Goal: Navigation & Orientation: Find specific page/section

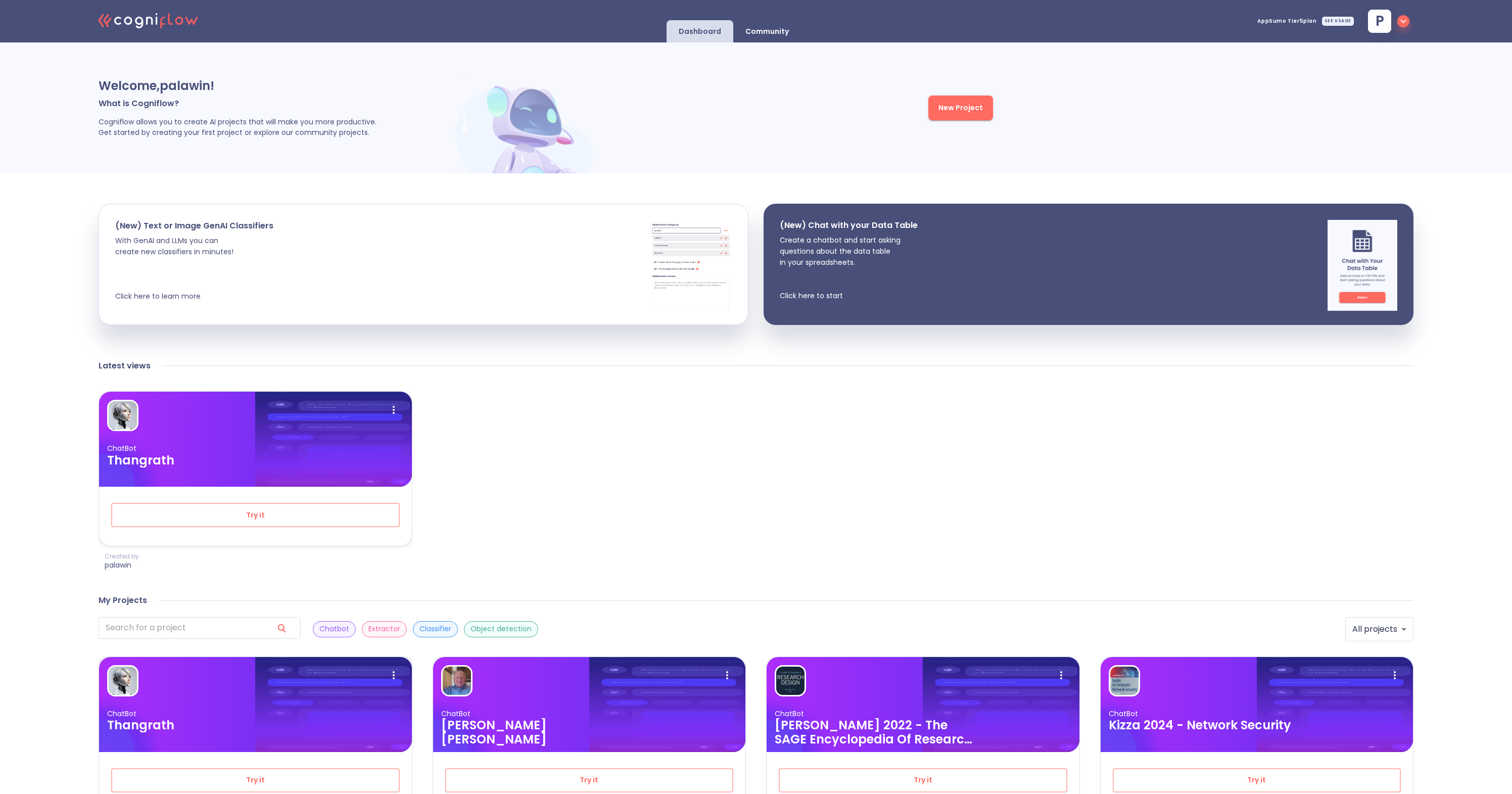
click at [289, 715] on p "ChatBot" at bounding box center [255, 713] width 297 height 10
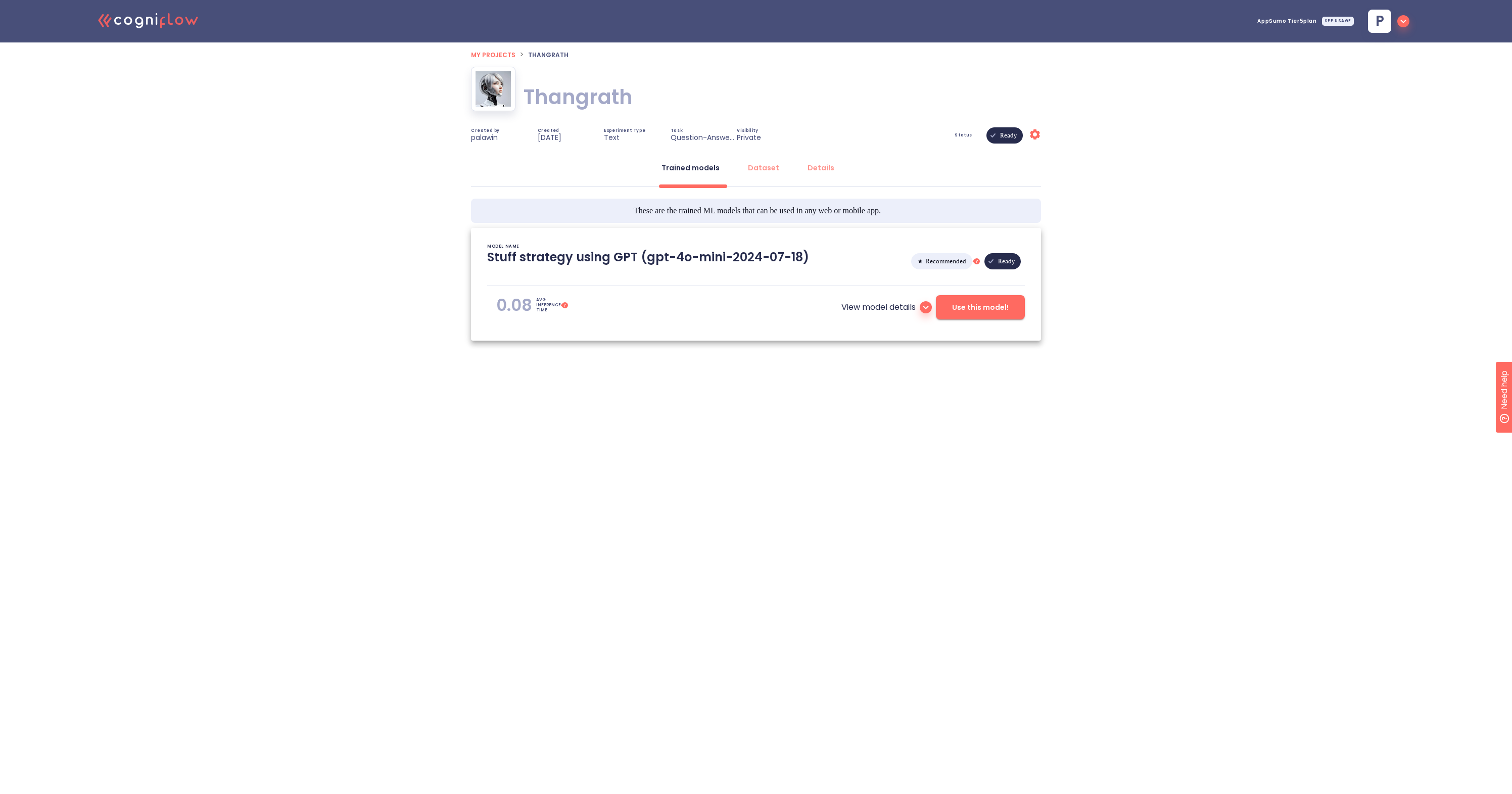
type textarea "[[DATE] 16:45:38]- Starting with download required files from shared storage [[…"
click at [186, 24] on icon ".cls-1{fill:#141624;}.cls-2{fill:#eb5e60;}.cls-3{fill:none;stroke:#eb5e60;strok…" at bounding box center [148, 20] width 111 height 31
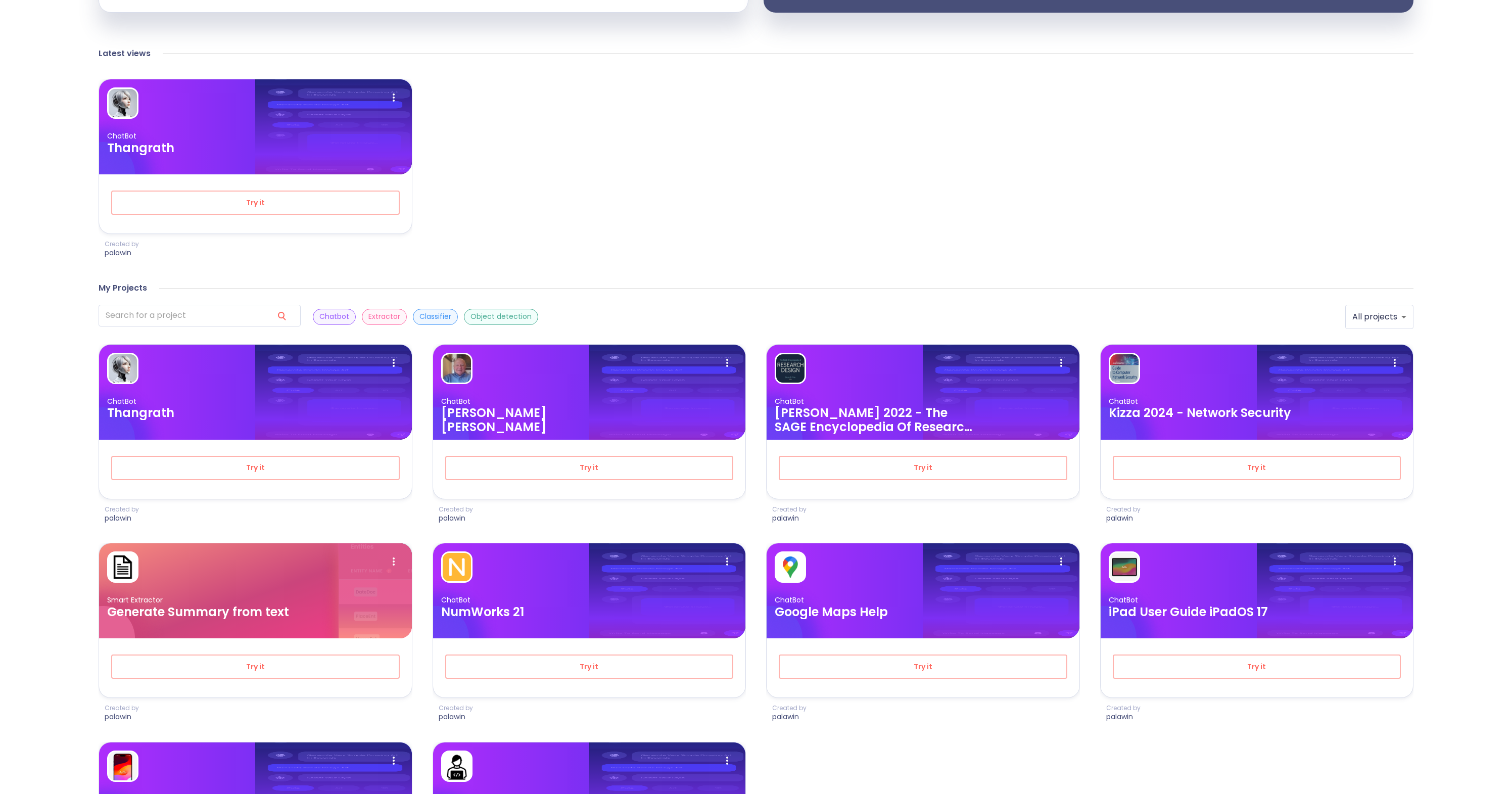
scroll to position [315, 0]
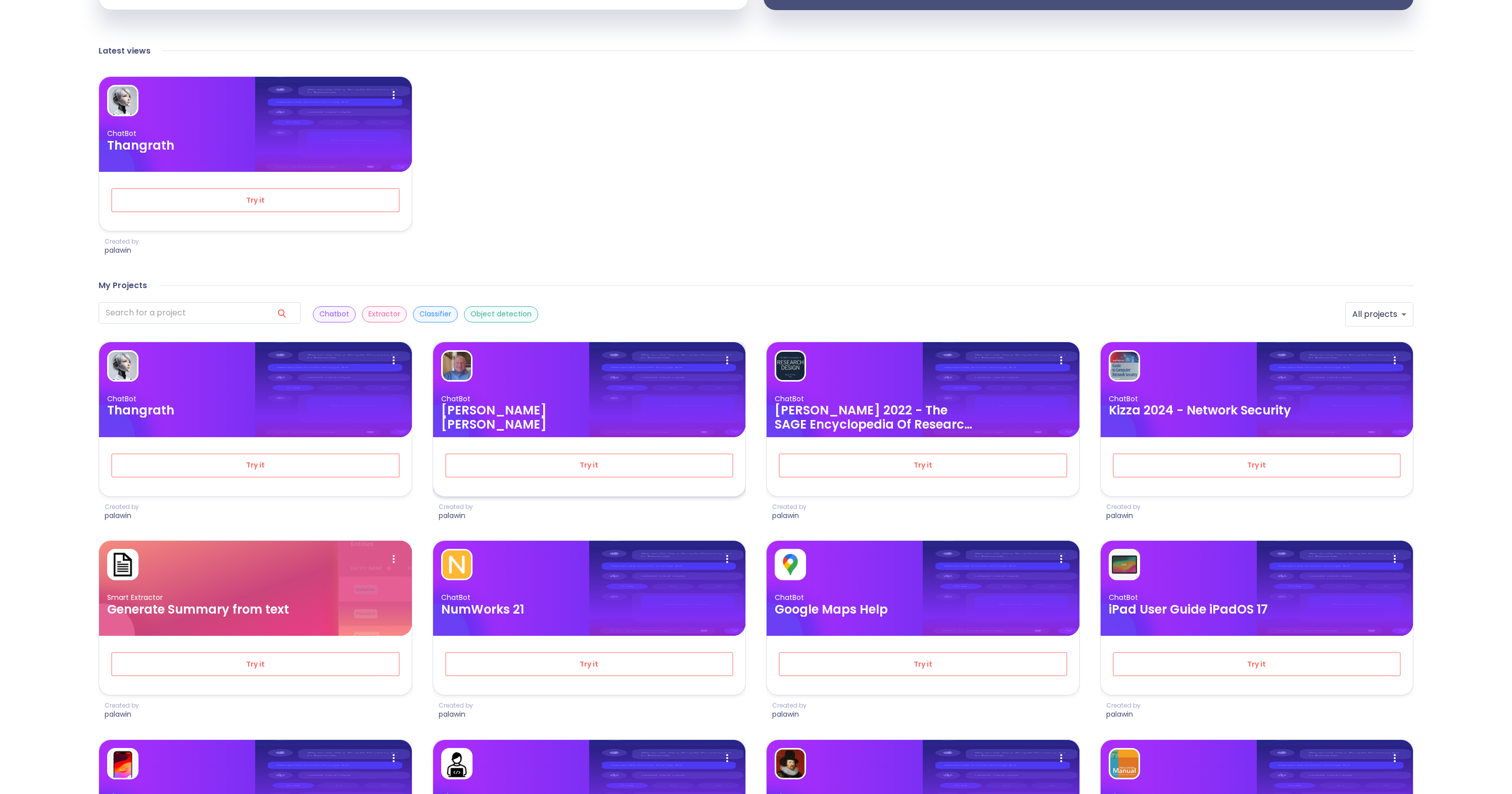
click at [516, 404] on h3 "[PERSON_NAME] [PERSON_NAME]" at bounding box center [541, 417] width 202 height 29
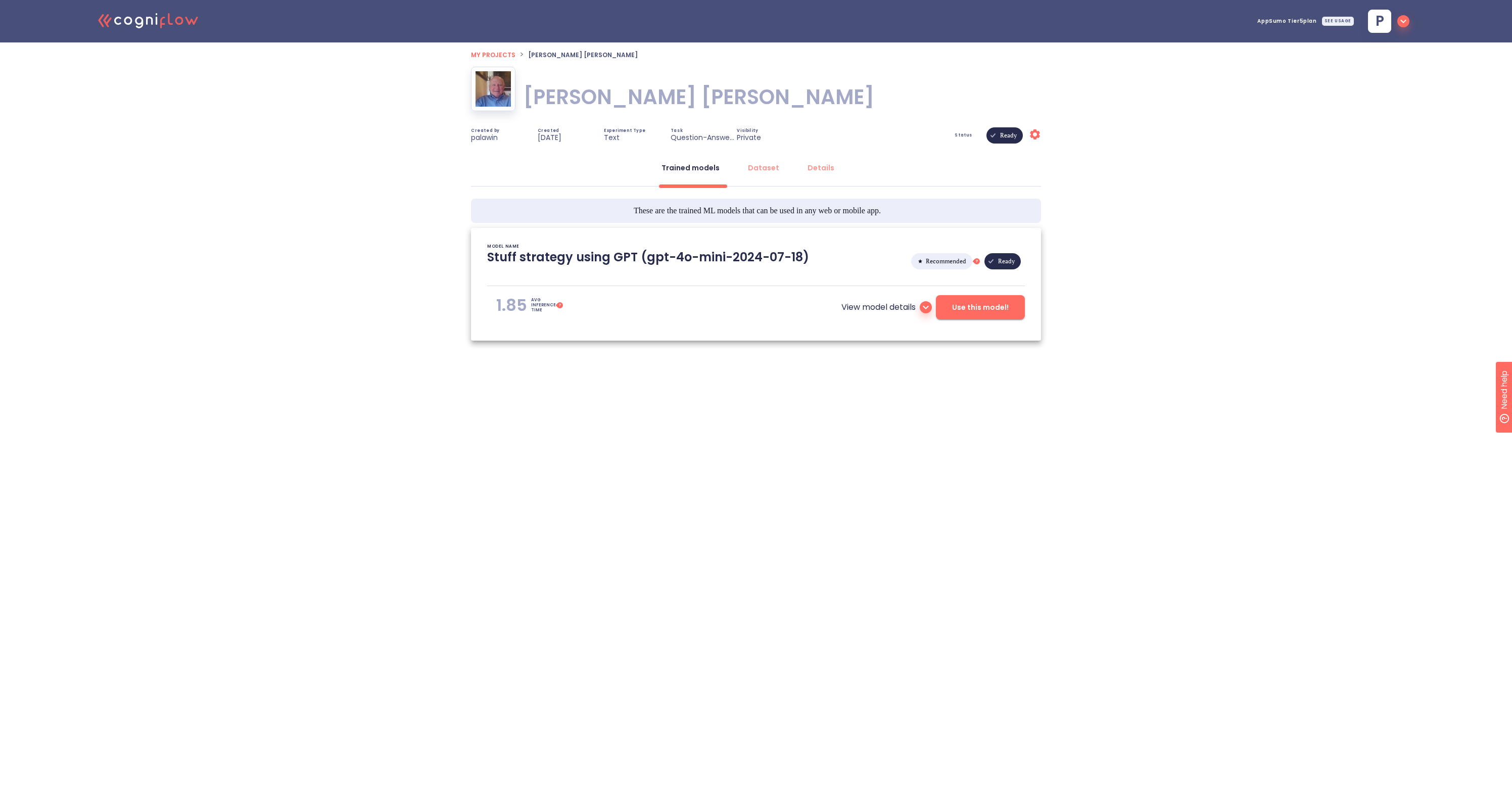
type textarea "[6639/21/95 87:93:01]- Loremips dolo sitametc adipisci elits doei tempor incidi…"
click at [766, 174] on button "Dataset" at bounding box center [764, 168] width 43 height 24
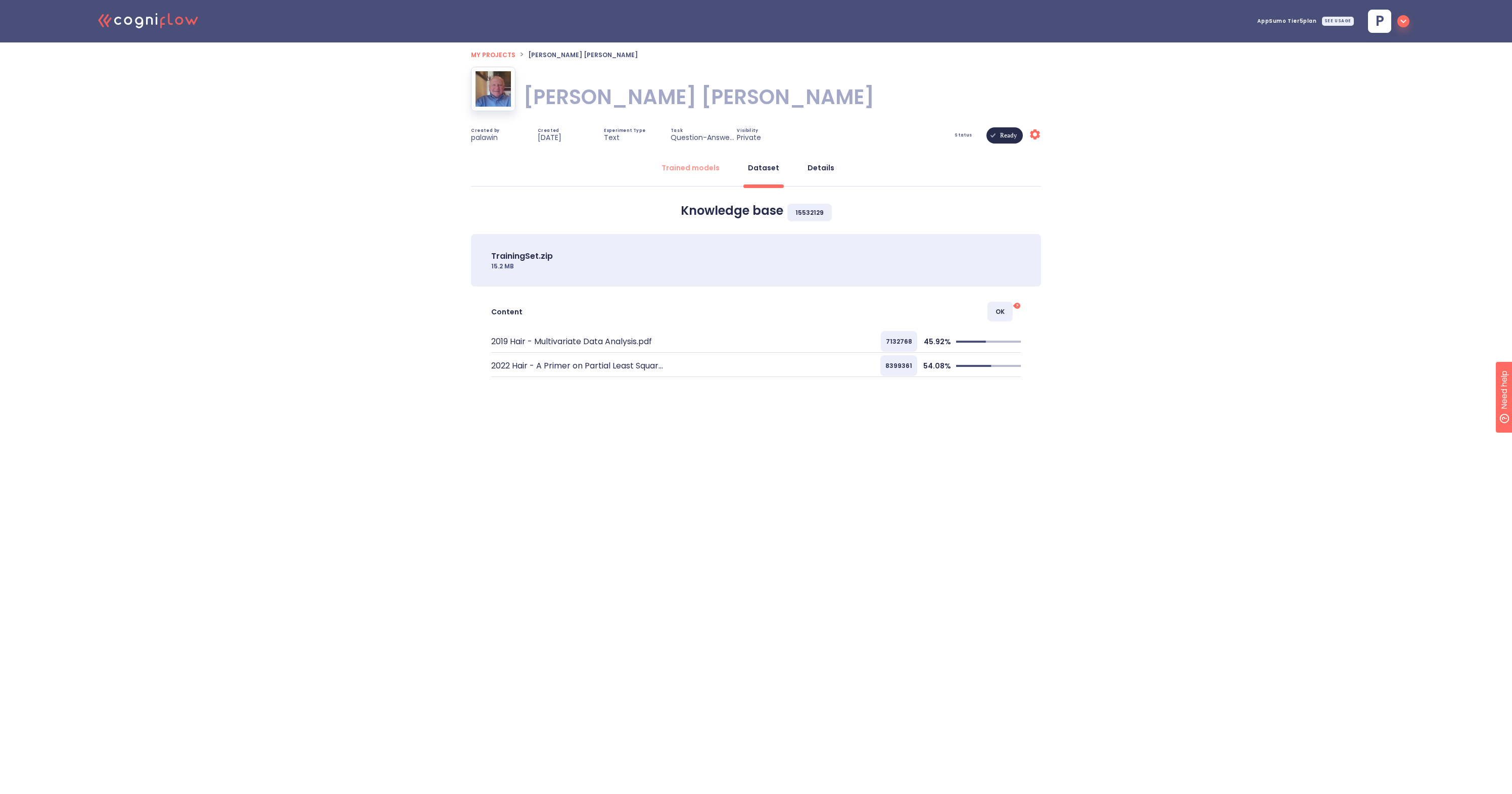
click at [824, 168] on div "Details" at bounding box center [821, 168] width 27 height 10
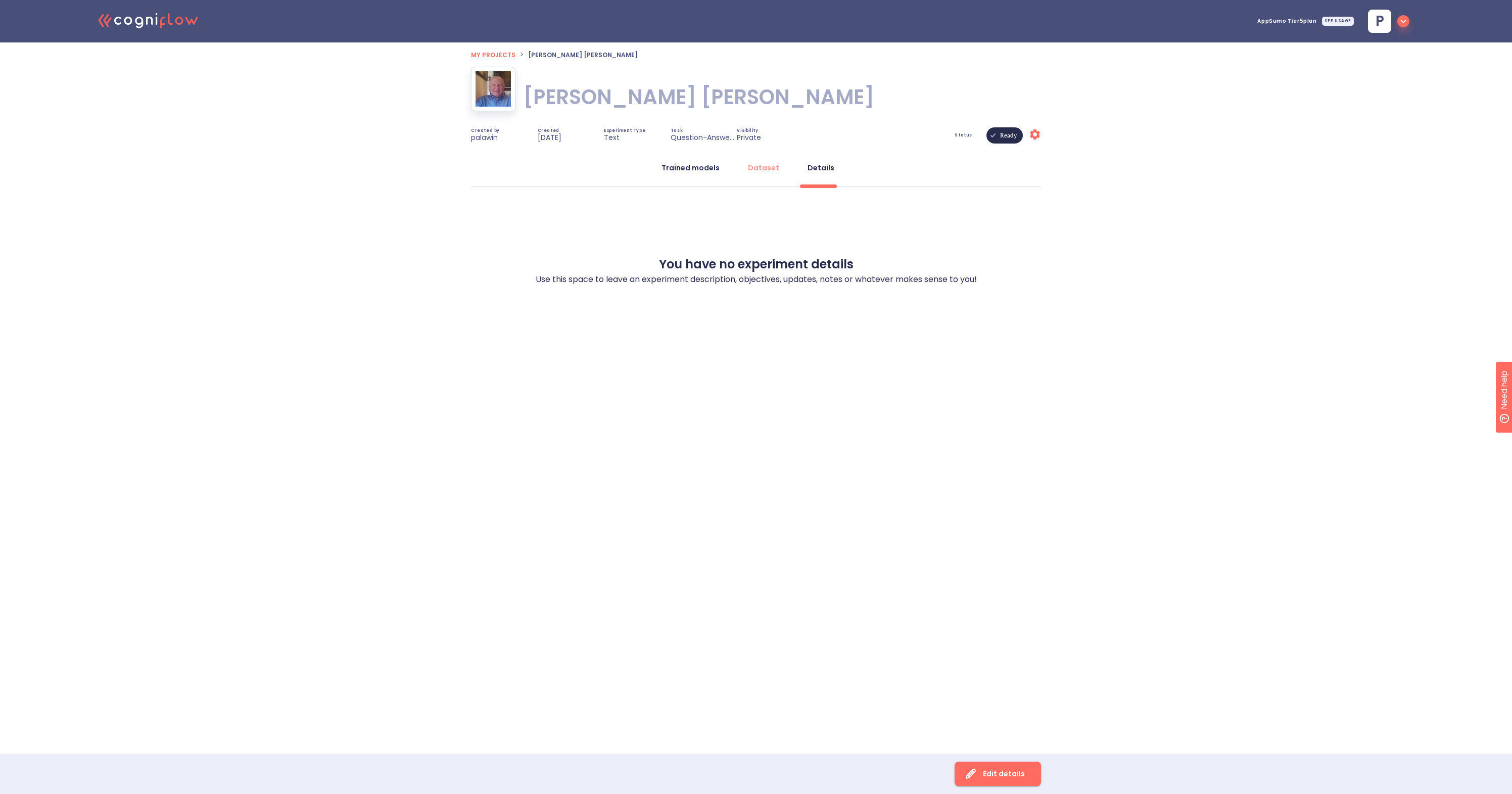
click at [696, 171] on div "Trained models" at bounding box center [690, 168] width 58 height 10
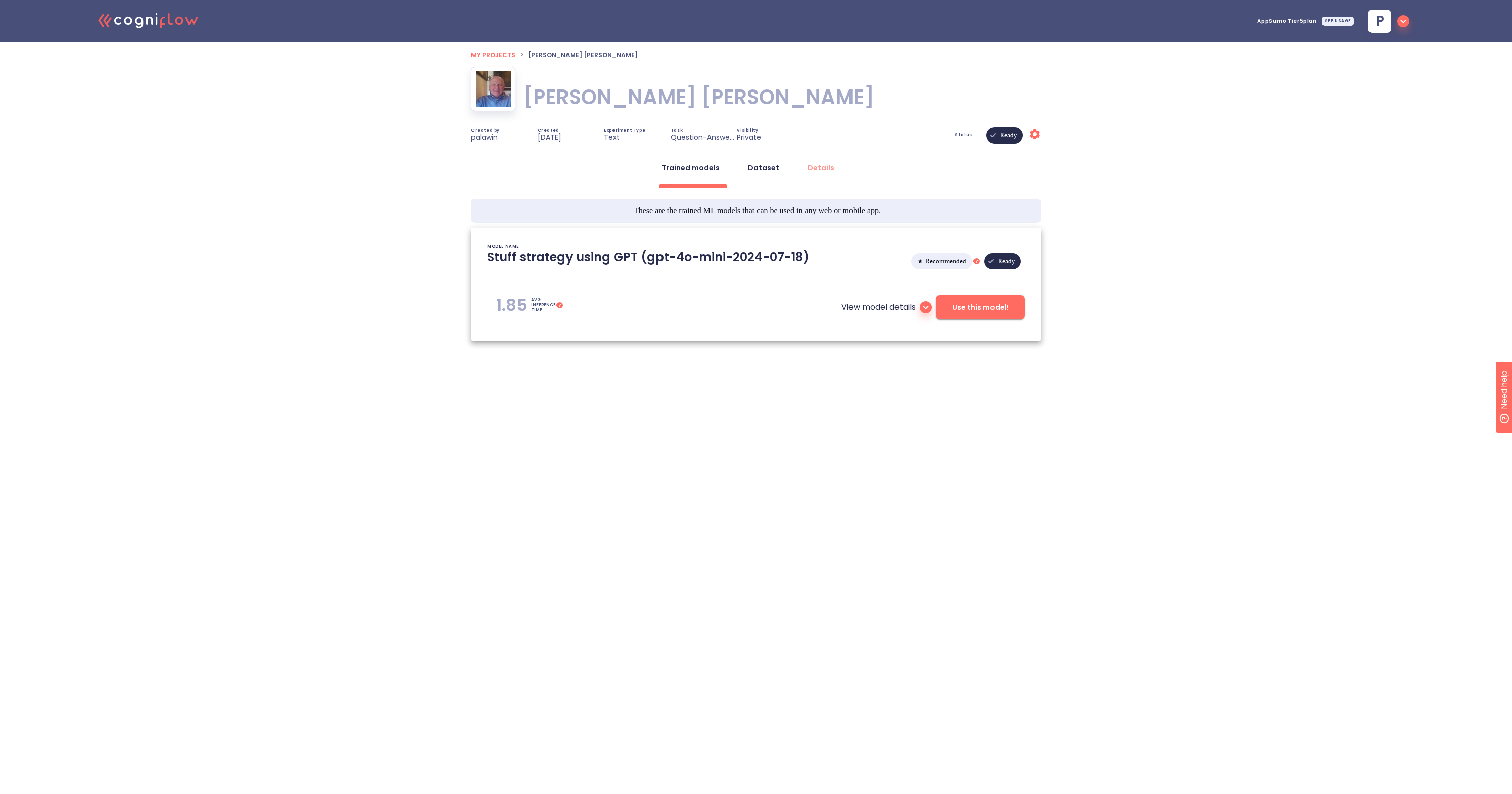
click at [757, 172] on div "Dataset" at bounding box center [764, 168] width 31 height 10
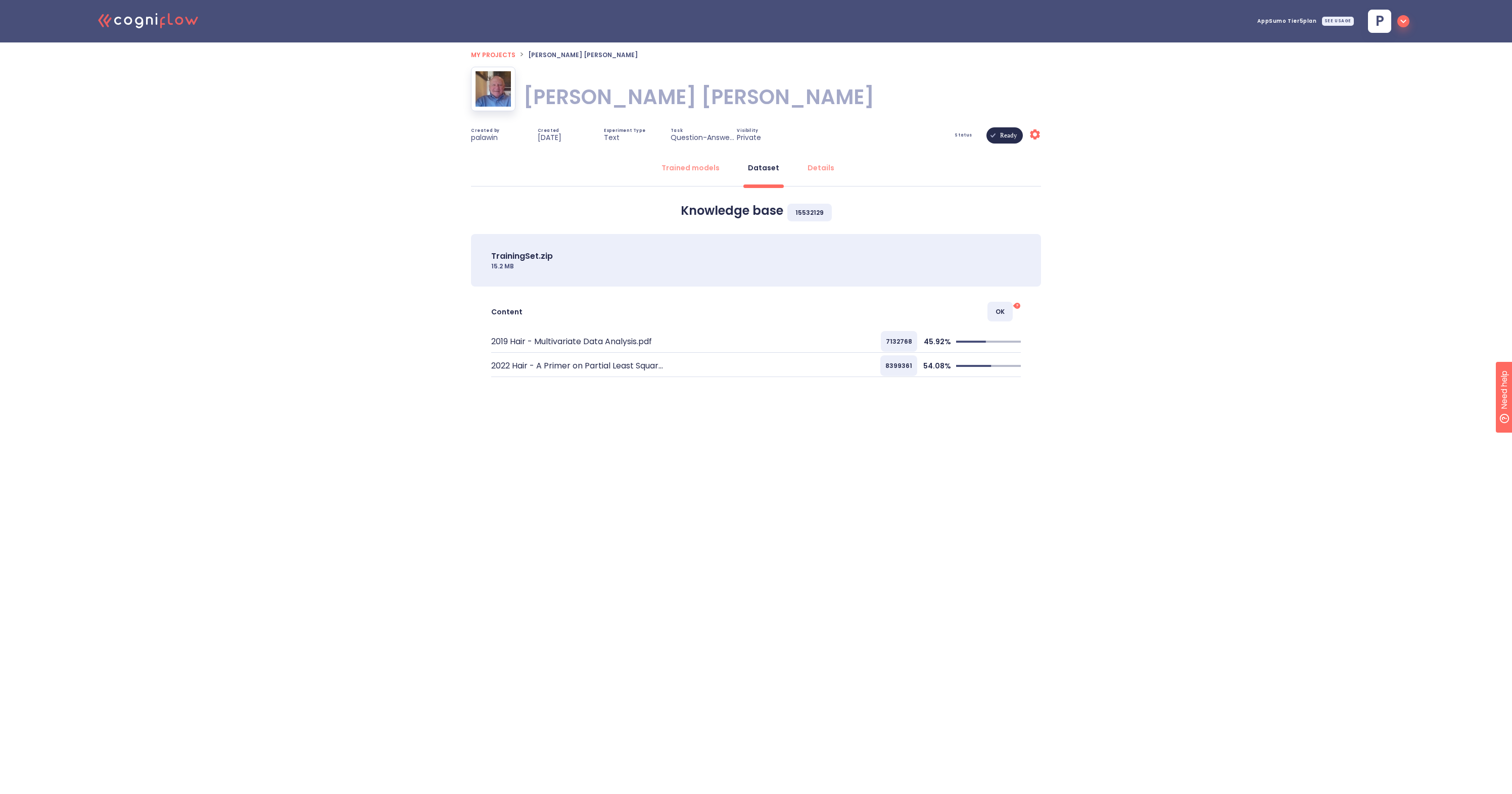
click at [481, 54] on span "My projects" at bounding box center [493, 55] width 44 height 9
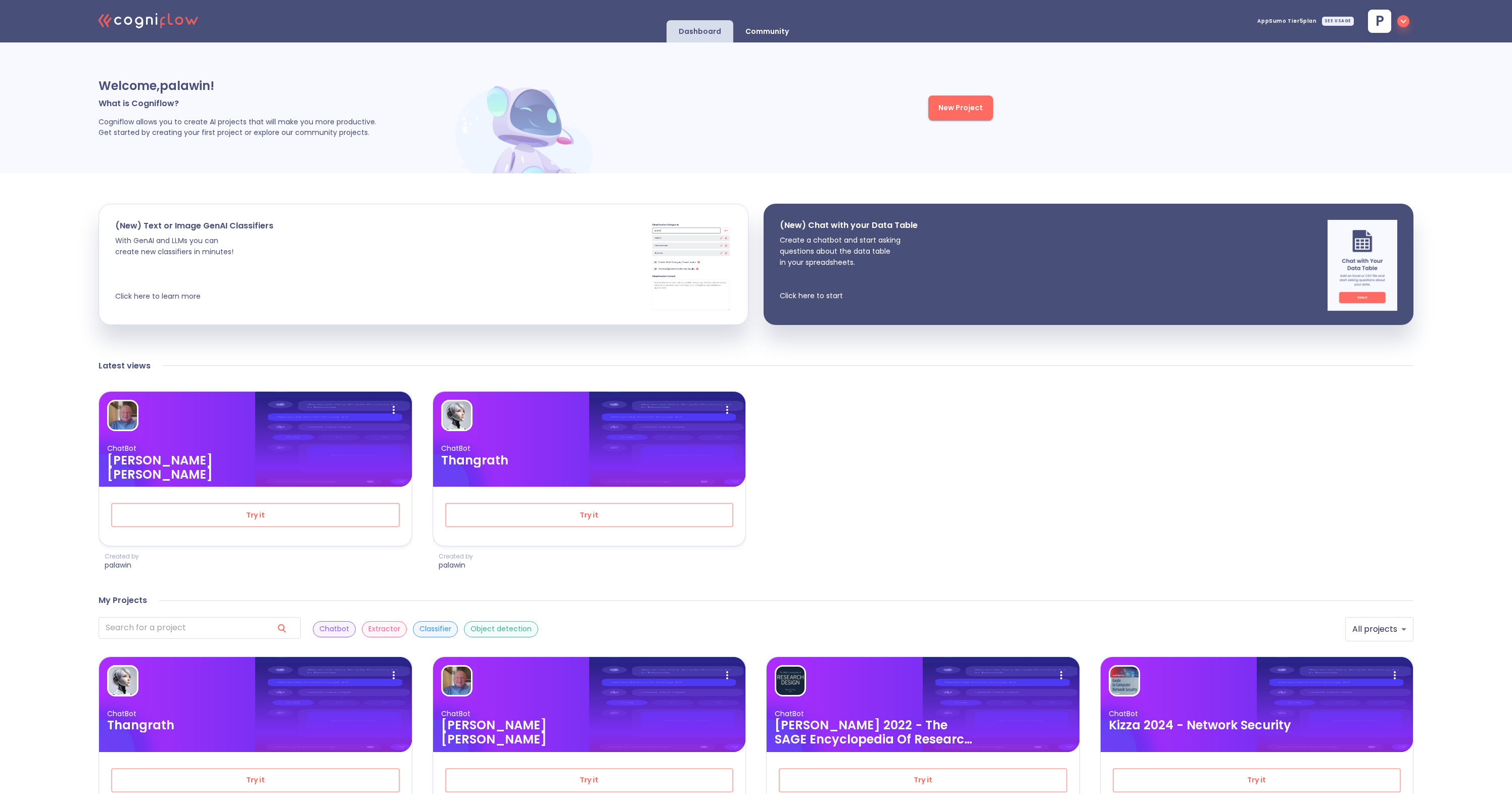
click at [1335, 22] on div "SEE USAGE" at bounding box center [1338, 21] width 32 height 10
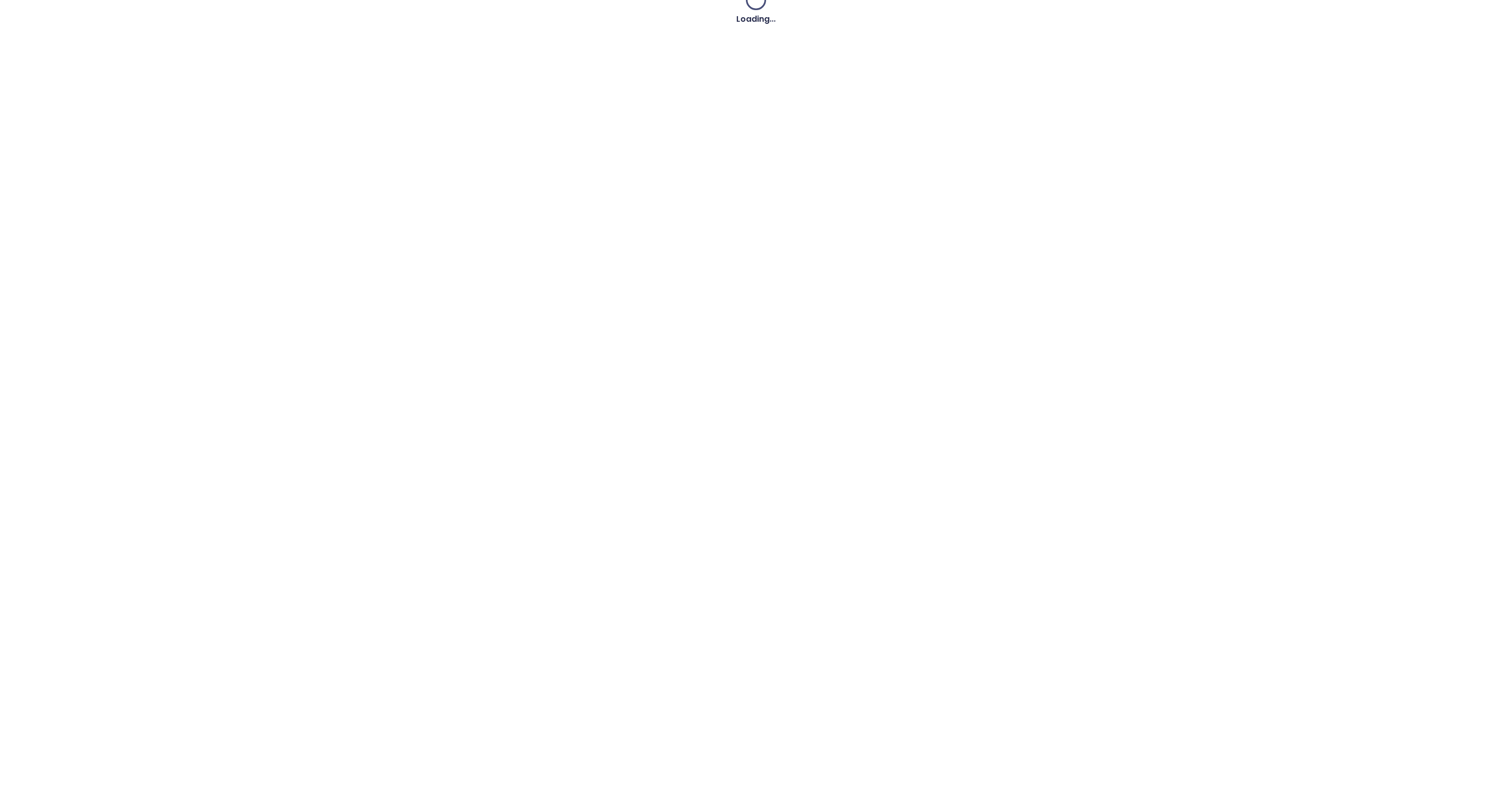
scroll to position [1858, 0]
